Goal: Task Accomplishment & Management: Complete application form

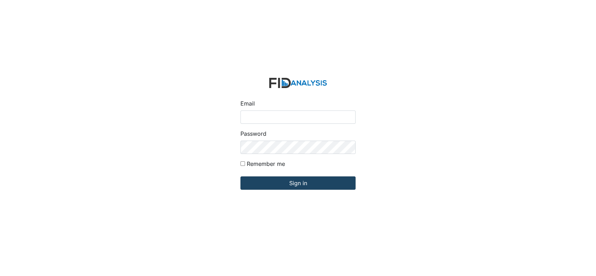
type input "[EMAIL_ADDRESS][DOMAIN_NAME]"
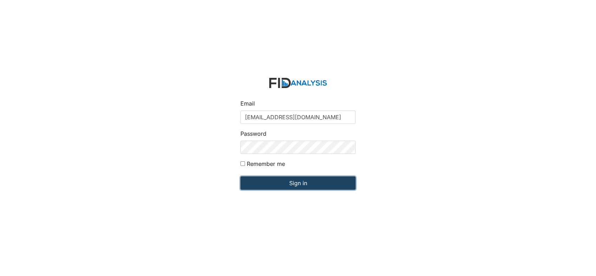
click at [301, 184] on input "Sign in" at bounding box center [297, 183] width 115 height 13
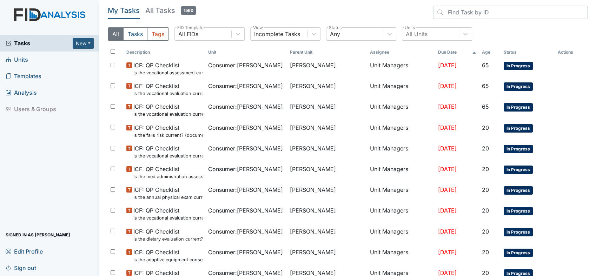
click at [28, 59] on link "Units" at bounding box center [49, 60] width 99 height 16
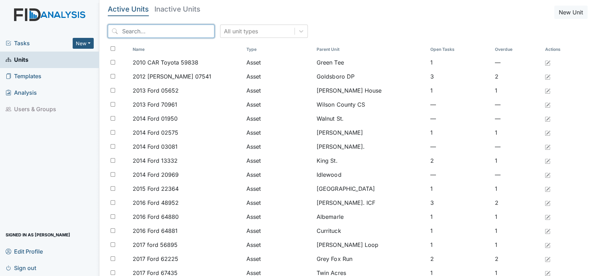
click at [154, 33] on input "search" at bounding box center [161, 31] width 107 height 13
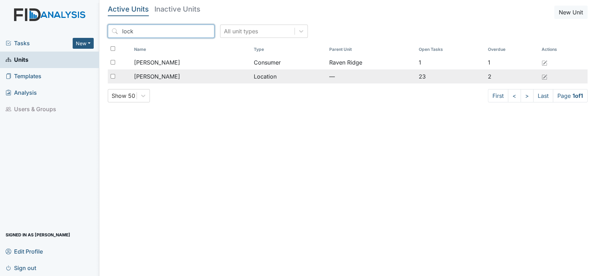
type input "lock"
click at [150, 77] on span "[PERSON_NAME]" at bounding box center [157, 76] width 46 height 8
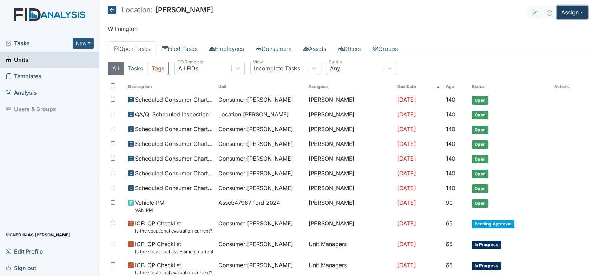
click at [577, 10] on button "Assign" at bounding box center [572, 12] width 31 height 13
click at [542, 30] on link "Assign Form" at bounding box center [555, 28] width 63 height 11
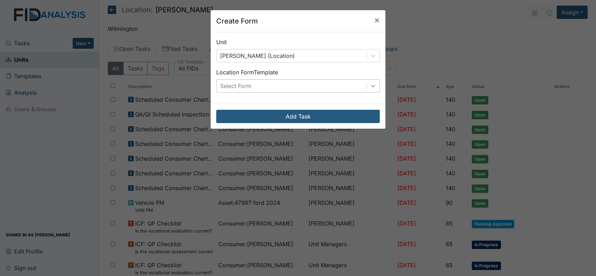
click at [370, 85] on icon at bounding box center [373, 85] width 7 height 7
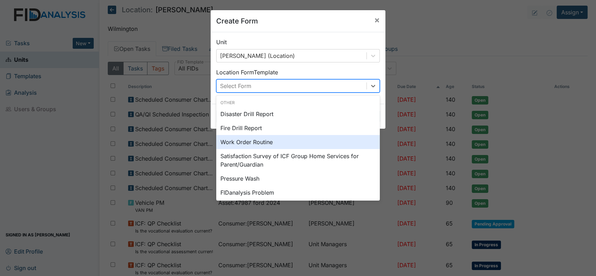
click at [280, 143] on div "Work Order Routine" at bounding box center [298, 142] width 164 height 14
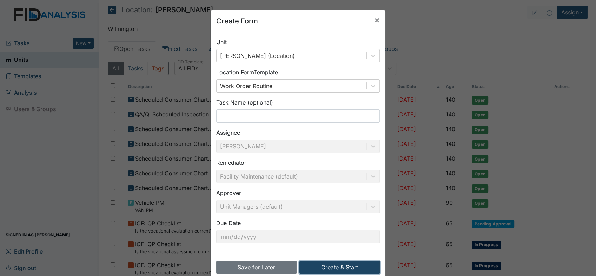
click at [359, 267] on button "Create & Start" at bounding box center [339, 267] width 80 height 13
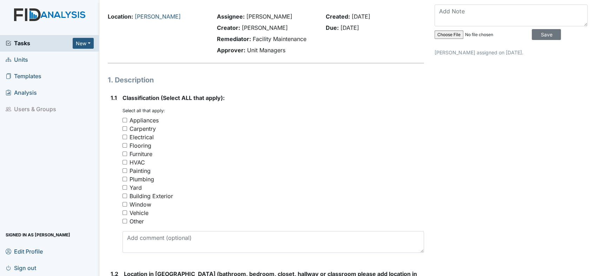
scroll to position [39, 0]
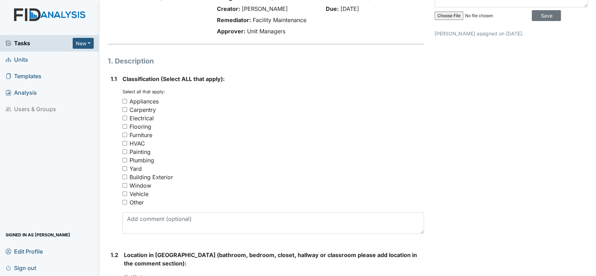
click at [124, 158] on input "Plumbing" at bounding box center [125, 160] width 5 height 5
checkbox input "true"
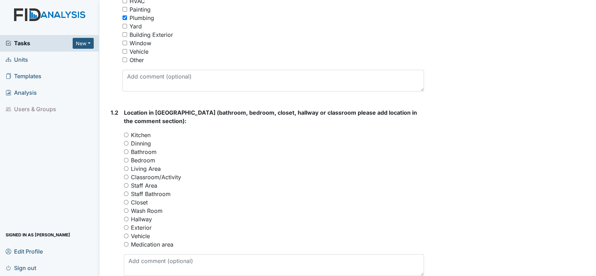
scroll to position [195, 0]
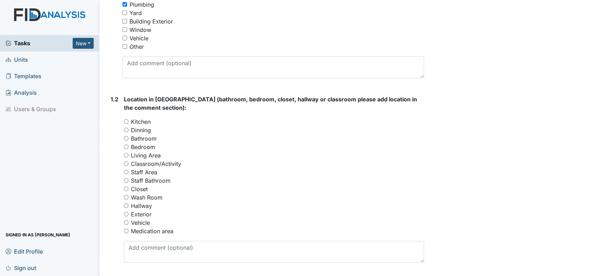
drag, startPoint x: 129, startPoint y: 147, endPoint x: 135, endPoint y: 145, distance: 6.1
click at [129, 147] on div "Bedroom" at bounding box center [274, 147] width 300 height 8
drag, startPoint x: 126, startPoint y: 146, endPoint x: 140, endPoint y: 143, distance: 14.6
click at [126, 145] on input "Bedroom" at bounding box center [126, 147] width 5 height 5
radio input "true"
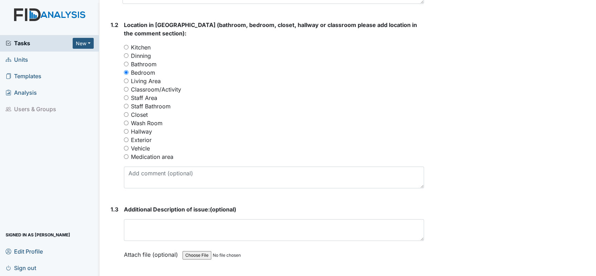
scroll to position [273, 0]
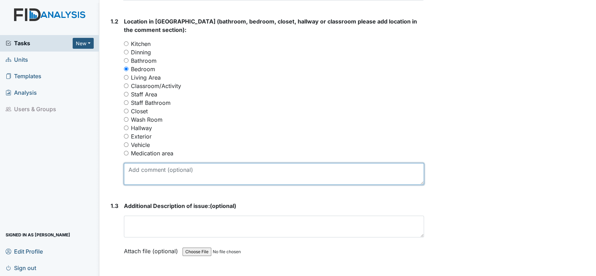
click at [210, 171] on textarea at bounding box center [274, 174] width 300 height 22
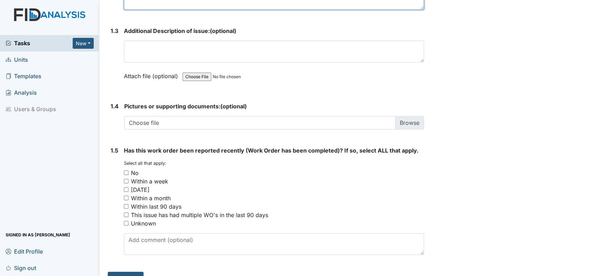
scroll to position [462, 0]
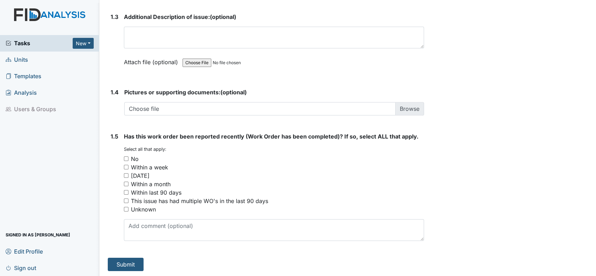
type textarea "Large bathroom has some missing tile in the shower."
drag, startPoint x: 125, startPoint y: 157, endPoint x: 125, endPoint y: 161, distance: 4.6
click at [125, 157] on input "No" at bounding box center [126, 159] width 5 height 5
checkbox input "true"
click at [127, 260] on button "Submit" at bounding box center [126, 264] width 36 height 13
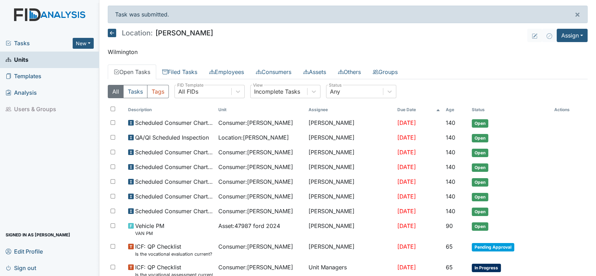
click at [32, 58] on link "Units" at bounding box center [49, 60] width 99 height 16
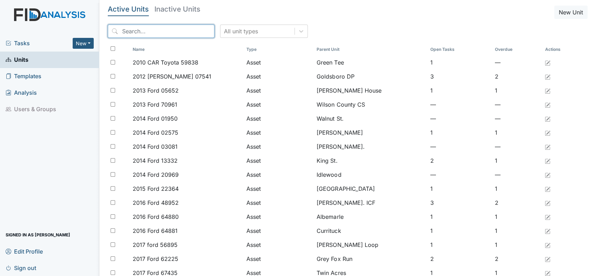
click at [152, 33] on input "search" at bounding box center [161, 31] width 107 height 13
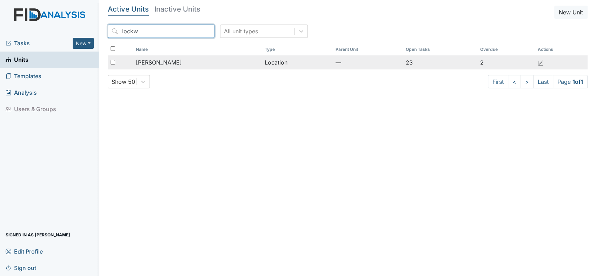
type input "lockw"
click at [154, 59] on span "[PERSON_NAME]" at bounding box center [159, 62] width 46 height 8
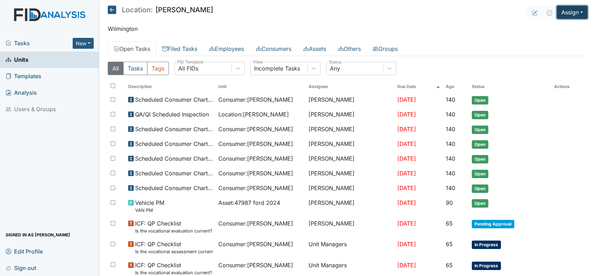
click at [576, 13] on button "Assign" at bounding box center [572, 12] width 31 height 13
click at [540, 27] on link "Assign Form" at bounding box center [555, 28] width 63 height 11
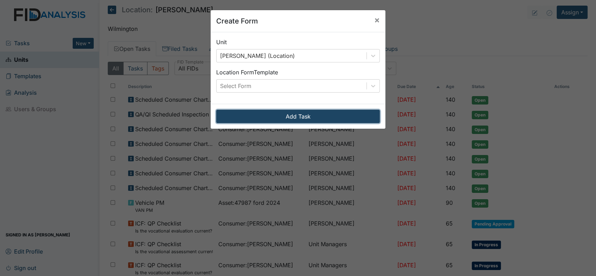
click at [304, 116] on button "Add Task" at bounding box center [298, 116] width 164 height 13
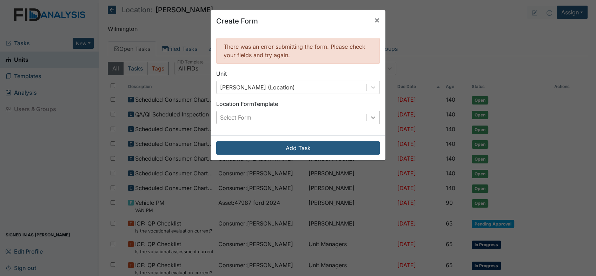
click at [370, 115] on icon at bounding box center [373, 117] width 7 height 7
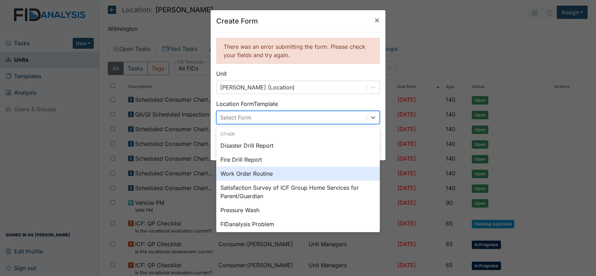
click at [234, 171] on div "Work Order Routine" at bounding box center [298, 174] width 164 height 14
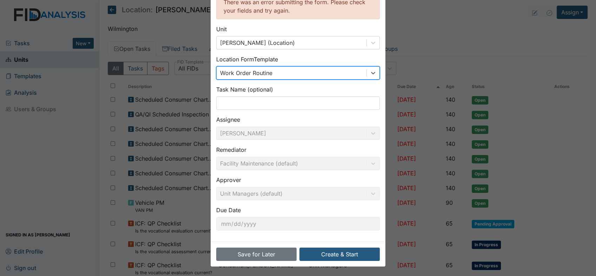
scroll to position [45, 0]
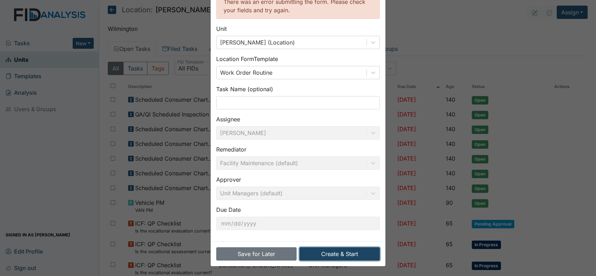
click at [345, 252] on button "Create & Start" at bounding box center [339, 253] width 80 height 13
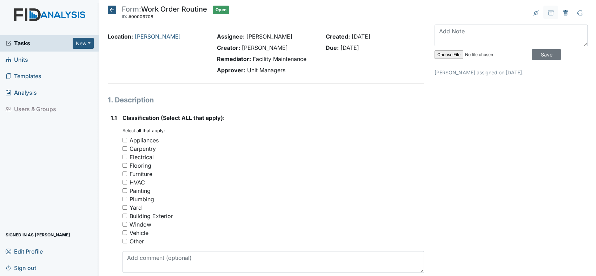
click at [124, 137] on div "Appliances" at bounding box center [274, 140] width 302 height 8
click at [124, 139] on input "Appliances" at bounding box center [125, 140] width 5 height 5
checkbox input "true"
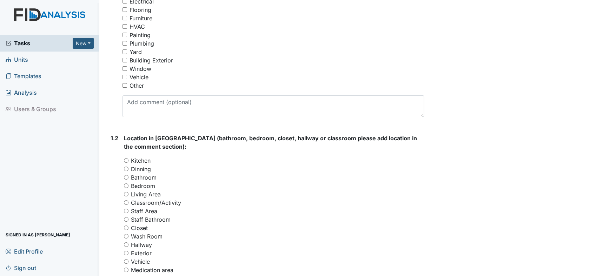
scroll to position [195, 0]
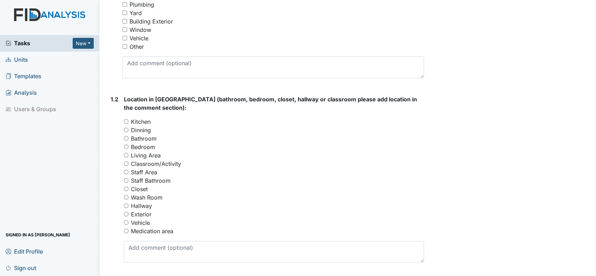
click at [127, 196] on input "Wash Room" at bounding box center [126, 197] width 5 height 5
radio input "true"
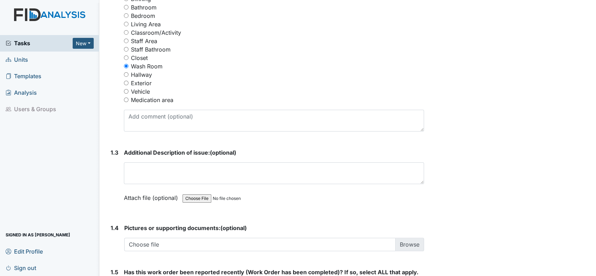
scroll to position [351, 0]
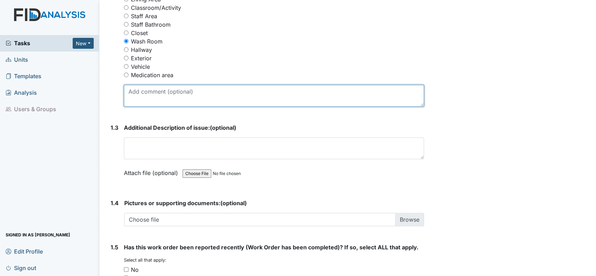
click at [200, 90] on textarea at bounding box center [274, 96] width 300 height 22
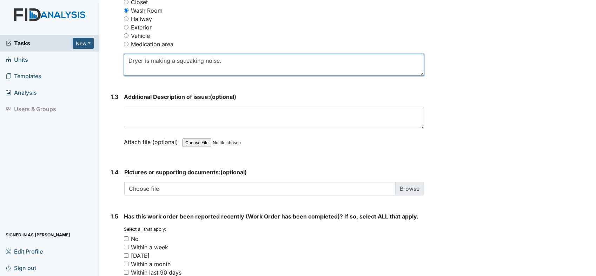
scroll to position [462, 0]
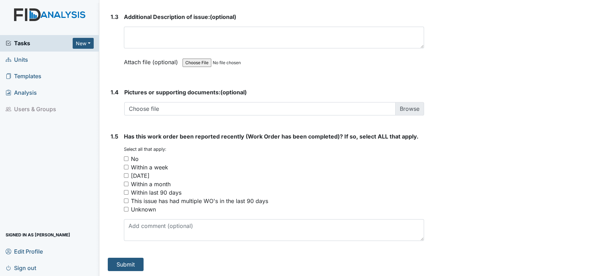
type textarea "Dryer is making a squeaking noise."
click at [126, 192] on input "Within last 90 days" at bounding box center [126, 192] width 5 height 5
checkbox input "true"
click at [126, 259] on button "Submit" at bounding box center [126, 264] width 36 height 13
